Goal: Navigation & Orientation: Find specific page/section

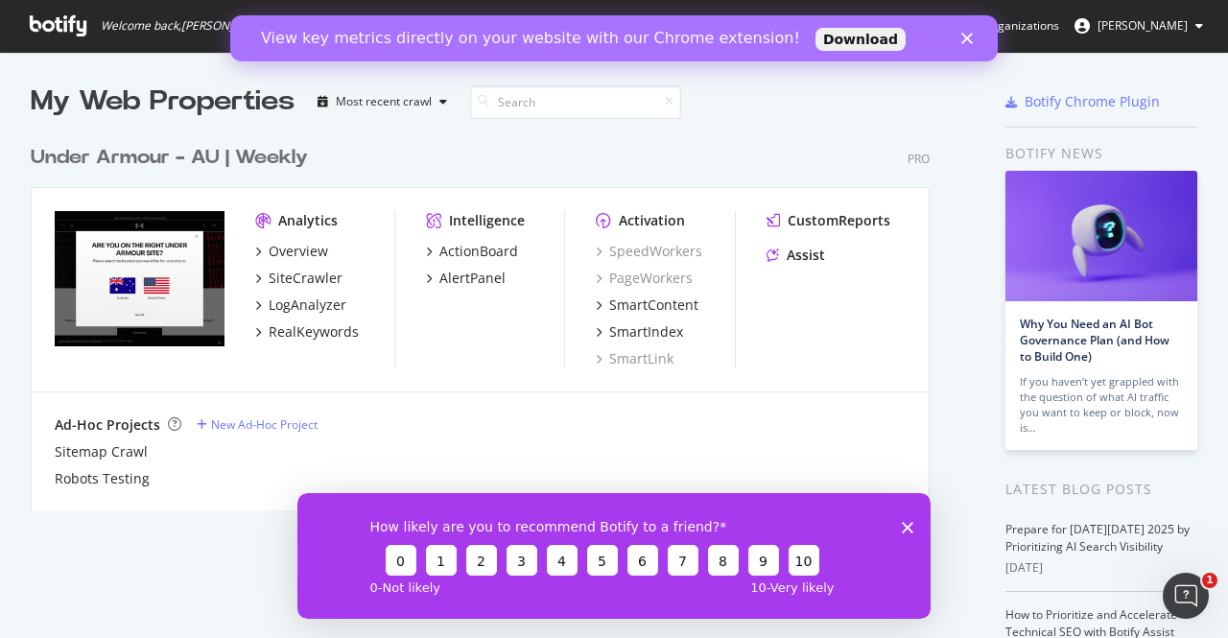
click at [973, 51] on div "View key metrics directly on your website with our Chrome extension! Download" at bounding box center [613, 38] width 767 height 31
click at [904, 523] on polygon "Close survey" at bounding box center [908, 527] width 12 height 12
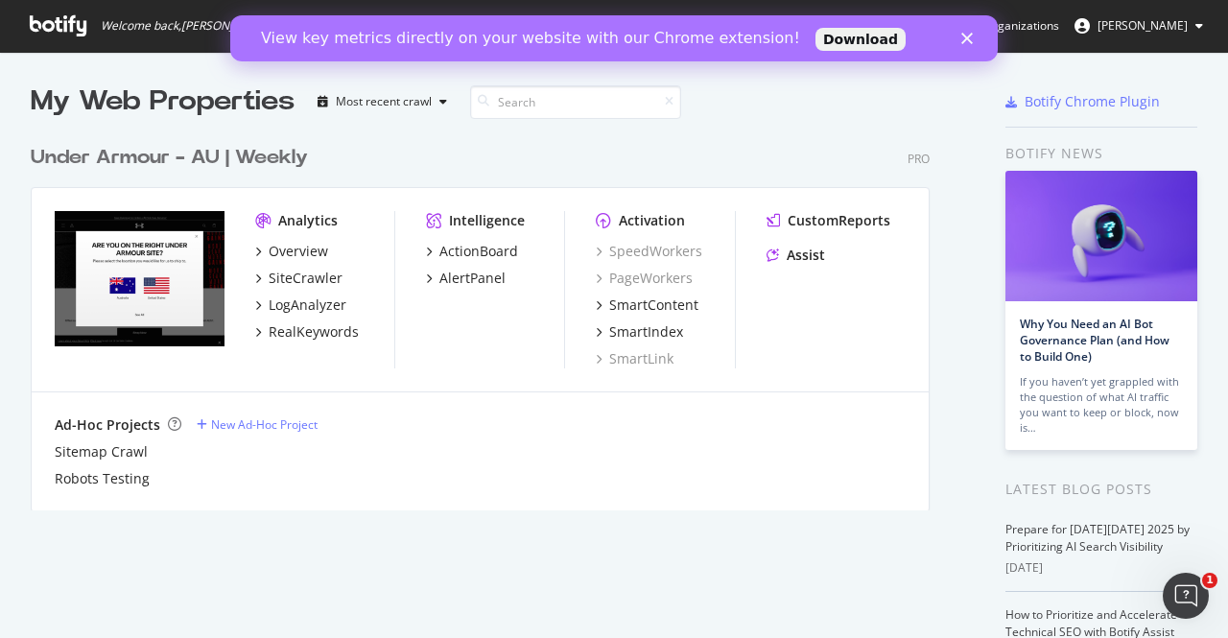
click at [973, 30] on div "View key metrics directly on your website with our Chrome extension! Download" at bounding box center [613, 38] width 767 height 31
click at [966, 41] on icon "Close" at bounding box center [967, 39] width 12 height 12
drag, startPoint x: 736, startPoint y: 26, endPoint x: 966, endPoint y: 41, distance: 230.8
click at [966, 41] on ul "Botify Academy Knowledge Base Organizations" at bounding box center [881, 26] width 355 height 52
